Goal: Task Accomplishment & Management: Use online tool/utility

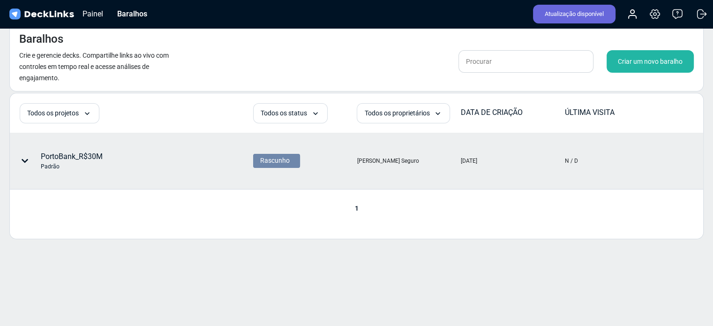
click at [47, 157] on font "PortoBank_R$30M" at bounding box center [72, 156] width 62 height 9
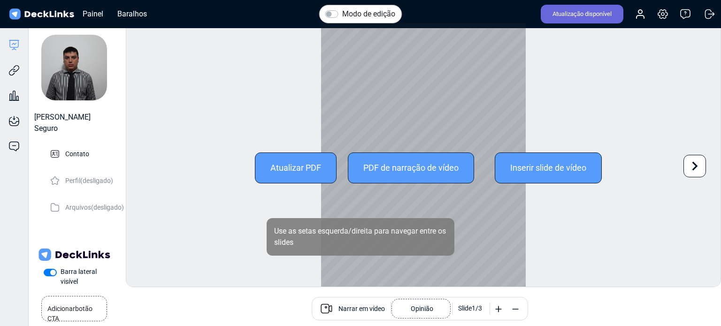
click at [304, 165] on font "Atualizar PDF" at bounding box center [295, 168] width 51 height 10
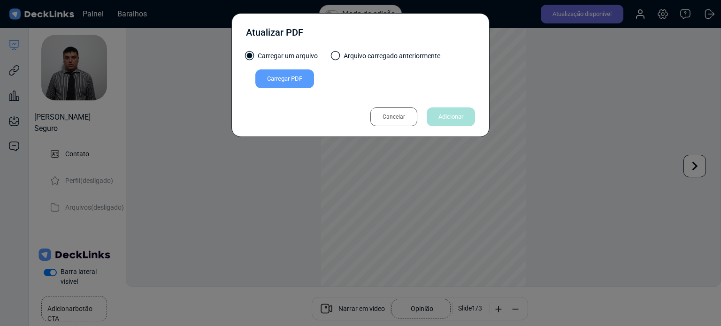
click at [400, 116] on font "Cancelar" at bounding box center [393, 117] width 23 height 7
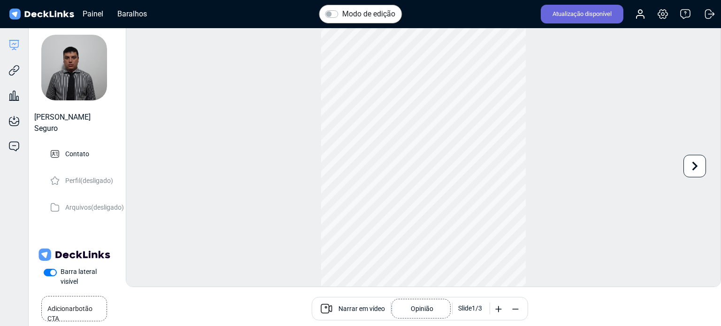
click at [373, 309] on font "Narrar em vídeo" at bounding box center [361, 309] width 46 height 8
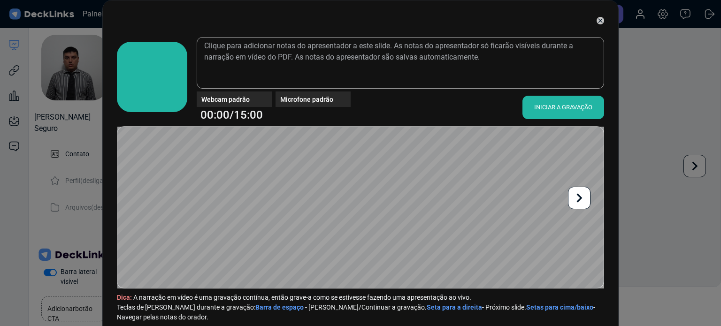
click at [559, 107] on font "INICIAR A GRAVAÇÃO" at bounding box center [563, 107] width 58 height 7
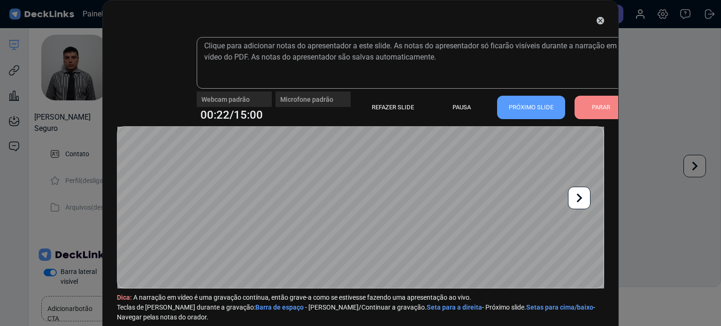
click at [263, 99] on div "Webcam padrão" at bounding box center [234, 95] width 75 height 8
click at [252, 97] on div "Webcam padrão" at bounding box center [234, 95] width 75 height 8
click at [597, 105] on font "PARAR" at bounding box center [601, 107] width 18 height 7
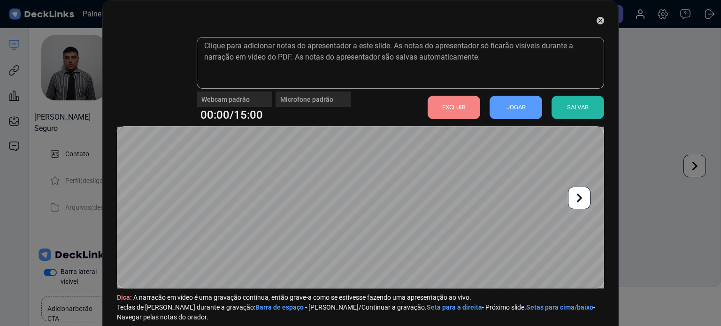
click at [452, 108] on font "EXCLUIR" at bounding box center [453, 107] width 23 height 7
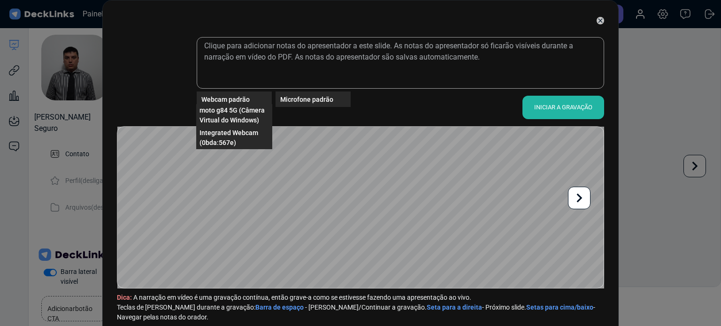
click at [248, 97] on div "Webcam padrão" at bounding box center [236, 99] width 70 height 10
click at [232, 136] on font "Webcam integrada (0bda:567e)" at bounding box center [227, 137] width 56 height 17
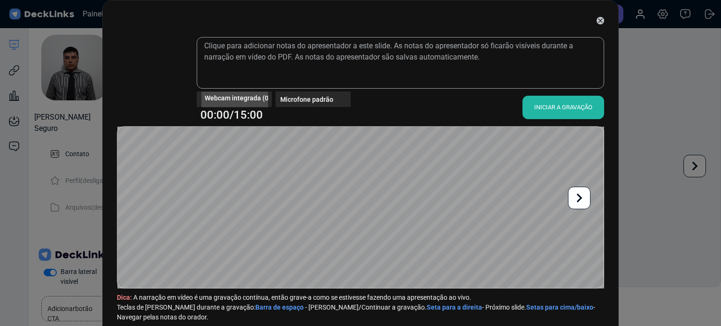
click at [262, 95] on font "Webcam integrada (0bda:567e)" at bounding box center [252, 98] width 94 height 8
click at [227, 114] on span "moto g84 5G (Câmera Virtual do Windows)" at bounding box center [233, 116] width 69 height 20
click at [256, 100] on font "moto g84 5G (Câmera Virtual do Windows)" at bounding box center [268, 98] width 126 height 8
click at [233, 114] on span "Webcam integrada (0bda:567e)" at bounding box center [233, 116] width 69 height 20
click at [246, 97] on font "Webcam integrada (0bda:567e)" at bounding box center [252, 98] width 94 height 8
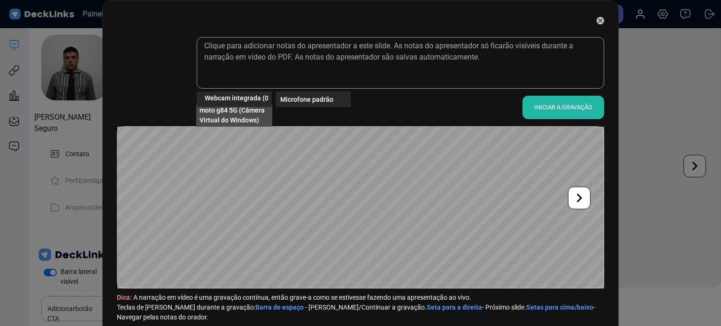
click at [244, 115] on span "moto g84 5G (Câmera Virtual do Windows)" at bounding box center [233, 116] width 69 height 20
drag, startPoint x: 597, startPoint y: 18, endPoint x: 632, endPoint y: 48, distance: 46.3
click at [632, 48] on div "moto g84 5G (Câmera Virtual do Windows) Microfone padrão 00:00/15:00 INICIAR A …" at bounding box center [360, 163] width 721 height 326
click at [244, 99] on font "moto g84 5G (Câmera Virtual do Windows)" at bounding box center [268, 98] width 126 height 8
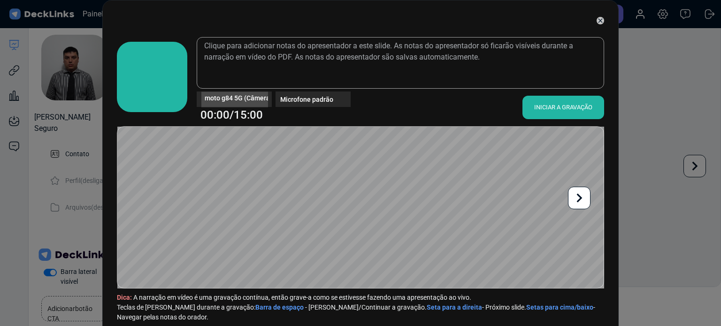
click at [252, 99] on font "moto g84 5G (Câmera Virtual do Windows)" at bounding box center [268, 98] width 126 height 8
click at [260, 100] on font "moto g84 5G (Câmera Virtual do Windows)" at bounding box center [268, 98] width 126 height 8
click at [254, 114] on span "Webcam integrada (0bda:567e)" at bounding box center [233, 116] width 69 height 20
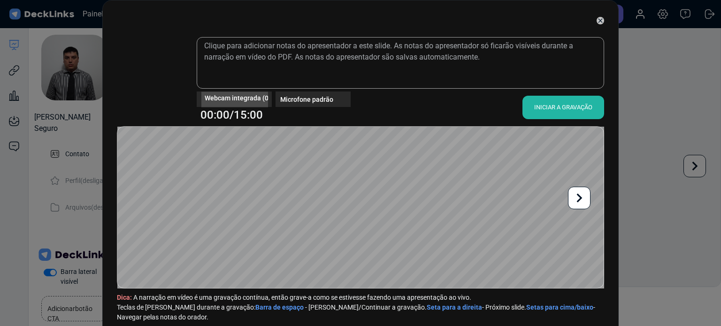
click at [258, 97] on font "Webcam integrada (0bda:567e)" at bounding box center [252, 98] width 94 height 8
click at [252, 108] on font "moto g84 5G (Câmera Virtual do Windows)" at bounding box center [231, 114] width 65 height 17
click at [251, 103] on div "moto g84 5G (Câmera Virtual do Windows)" at bounding box center [234, 98] width 67 height 15
click at [243, 114] on span "Webcam integrada (0bda:567e)" at bounding box center [233, 116] width 69 height 20
click at [596, 19] on icon at bounding box center [600, 21] width 8 height 8
